Goal: Information Seeking & Learning: Check status

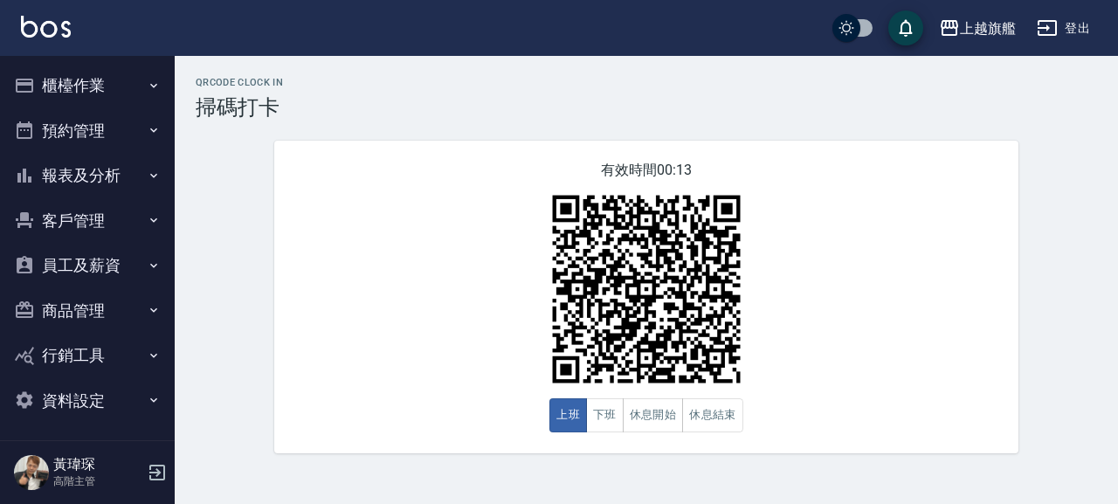
scroll to position [3, 0]
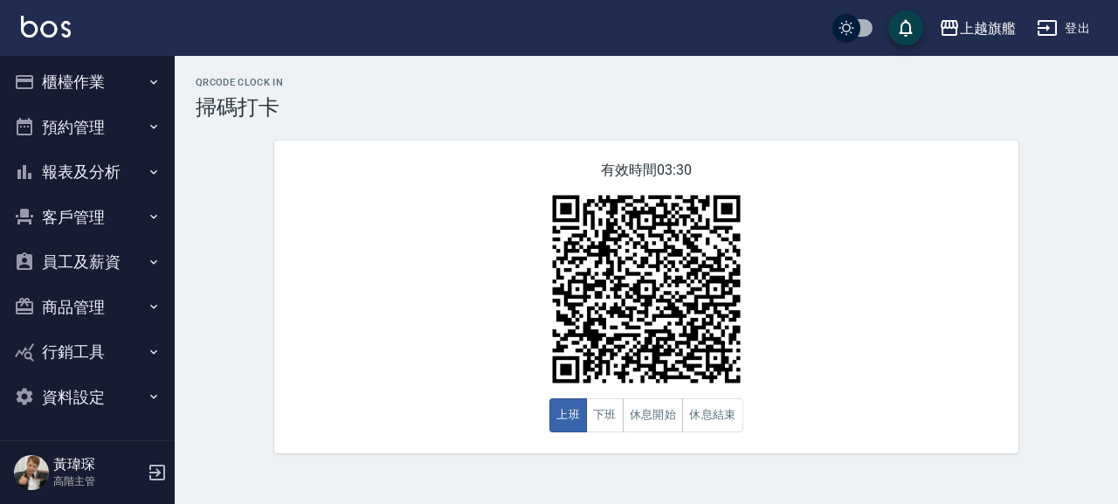
click at [77, 174] on button "報表及分析" at bounding box center [87, 171] width 161 height 45
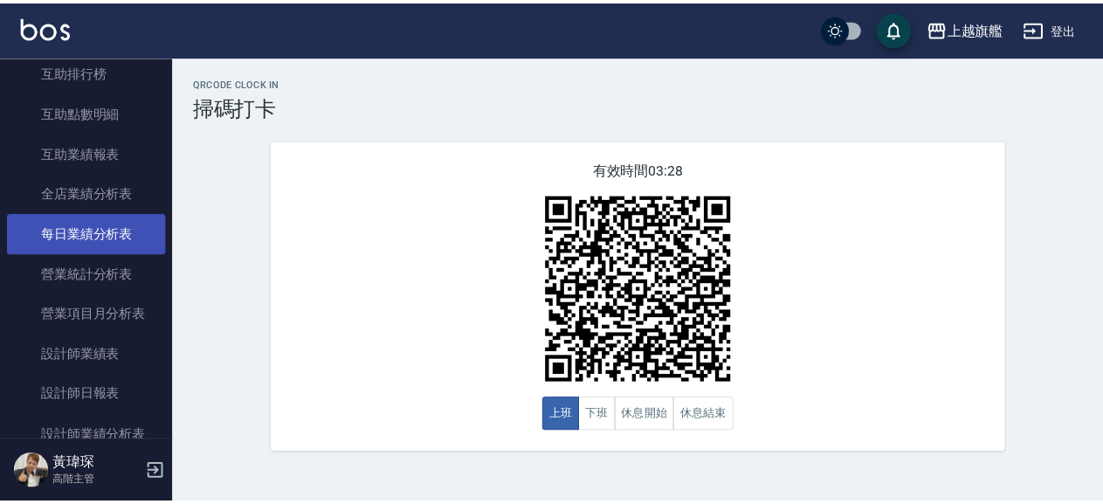
scroll to position [501, 0]
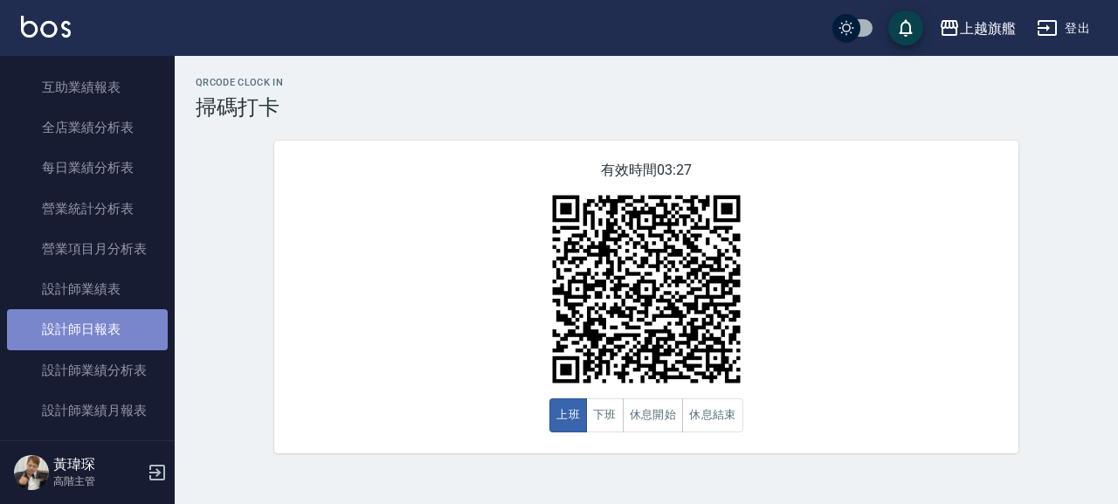
click at [105, 349] on link "設計師日報表" at bounding box center [87, 329] width 161 height 40
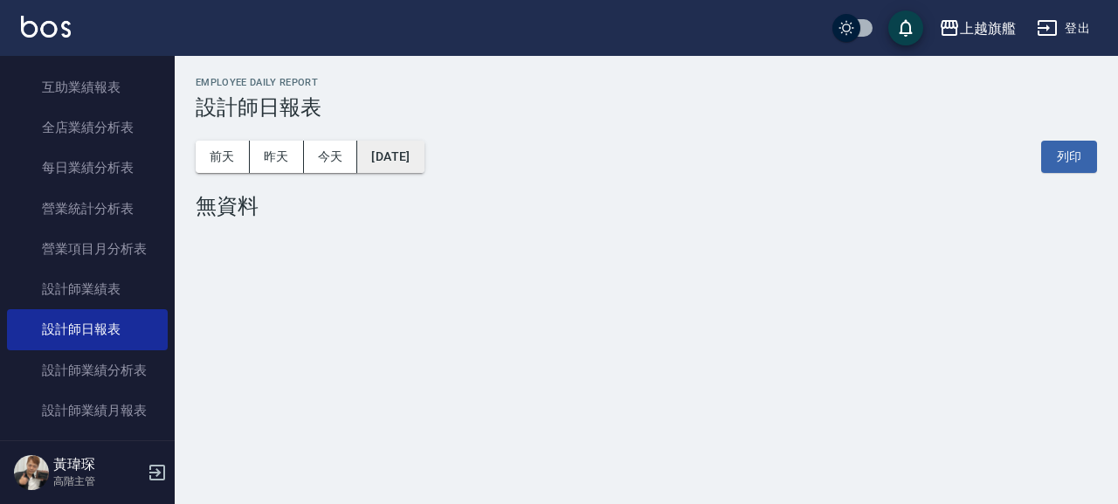
click at [393, 162] on button "[DATE]" at bounding box center [390, 157] width 66 height 32
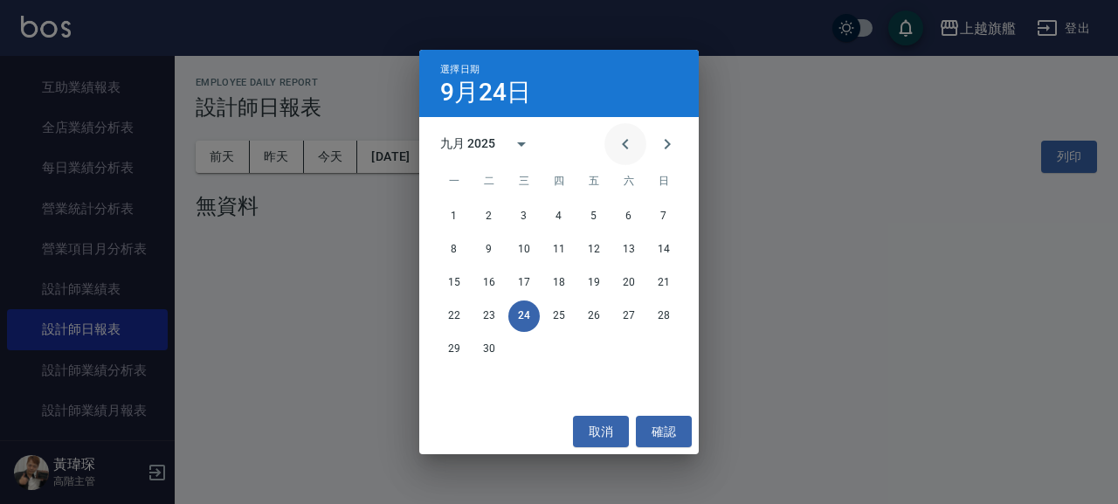
click at [623, 138] on icon "Previous month" at bounding box center [625, 144] width 21 height 21
click at [523, 284] on button "13" at bounding box center [523, 282] width 31 height 31
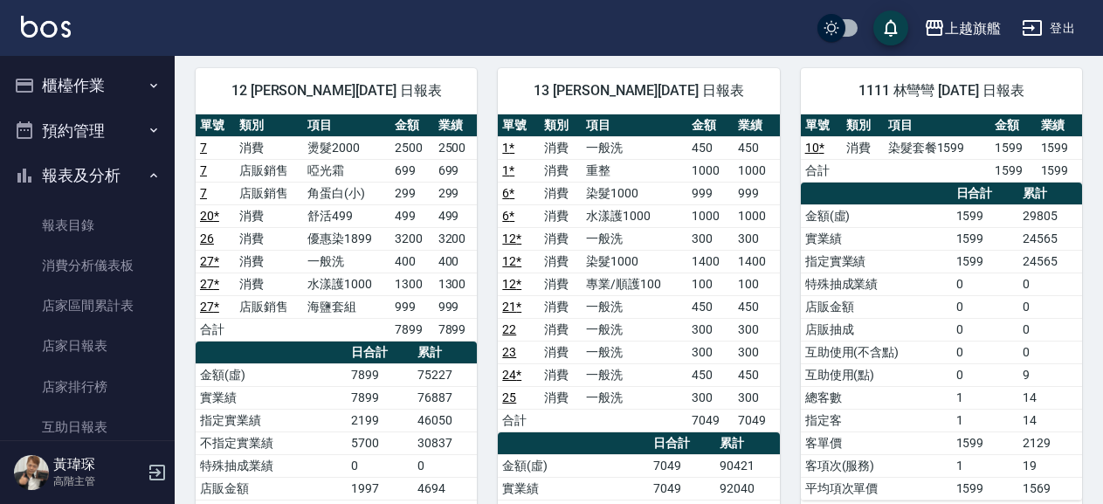
click at [99, 86] on button "櫃檯作業" at bounding box center [87, 85] width 161 height 45
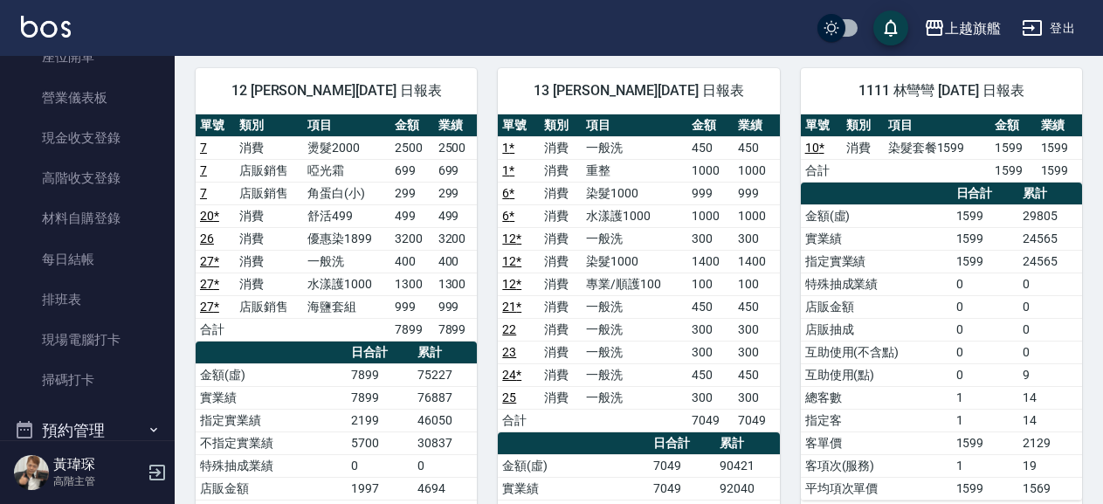
scroll to position [398, 0]
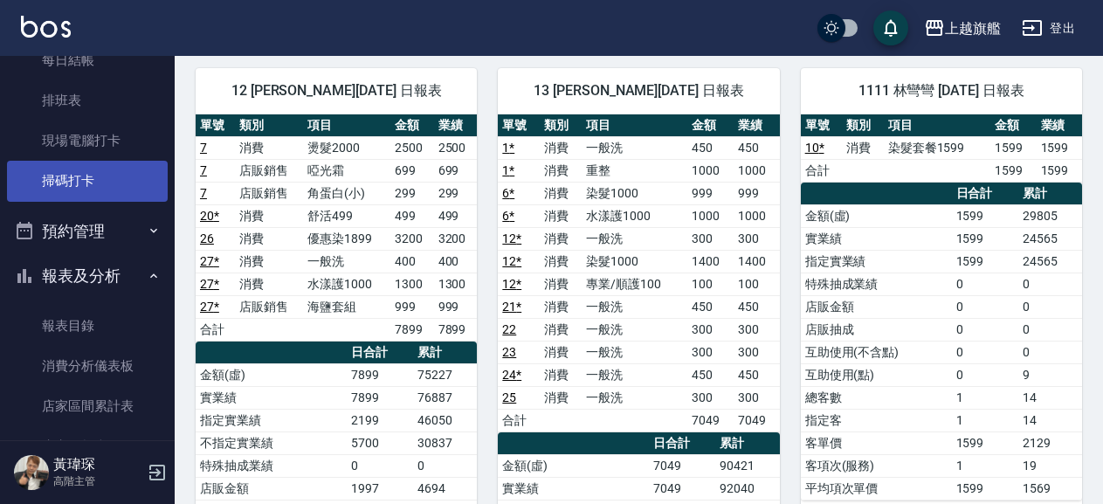
click at [72, 188] on link "掃碼打卡" at bounding box center [87, 181] width 161 height 40
